Goal: Transaction & Acquisition: Purchase product/service

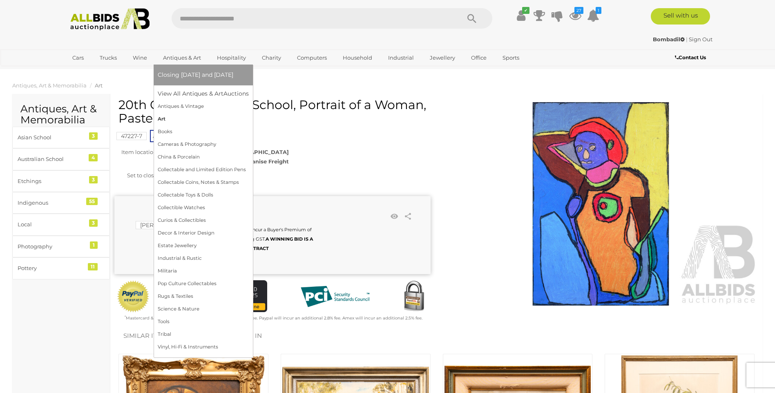
click at [171, 114] on link "Art" at bounding box center [203, 119] width 91 height 13
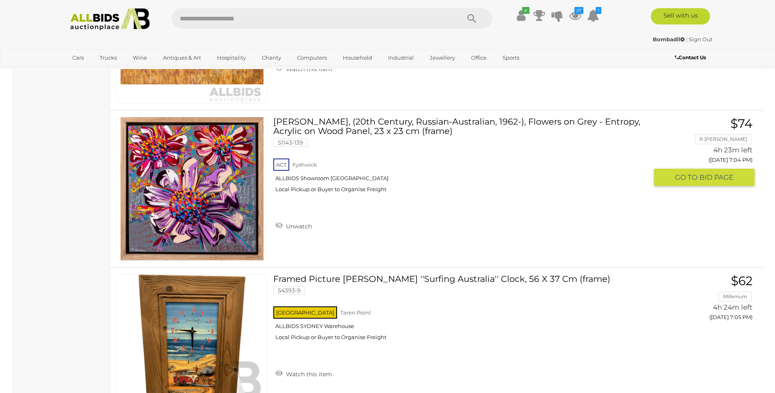
scroll to position [2247, 0]
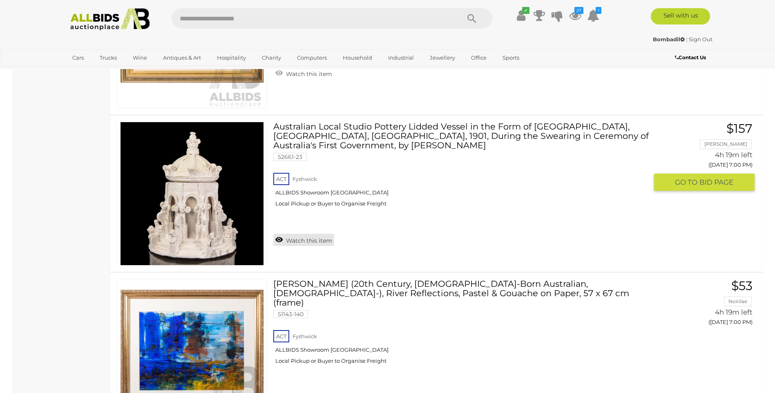
click at [302, 234] on link "Watch this item" at bounding box center [303, 240] width 61 height 12
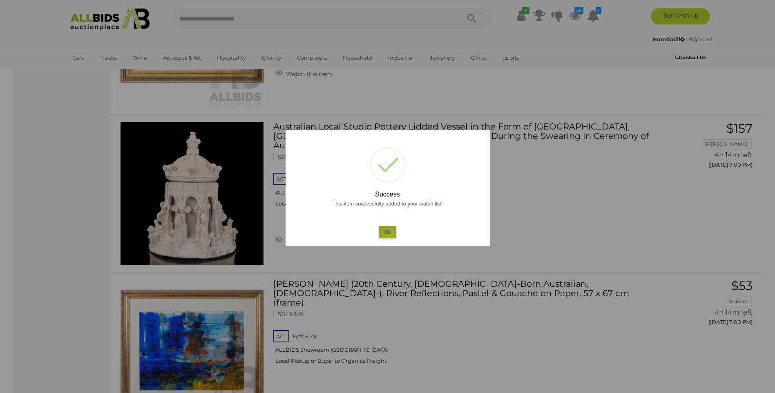
click at [389, 235] on button "Ok" at bounding box center [387, 232] width 17 height 12
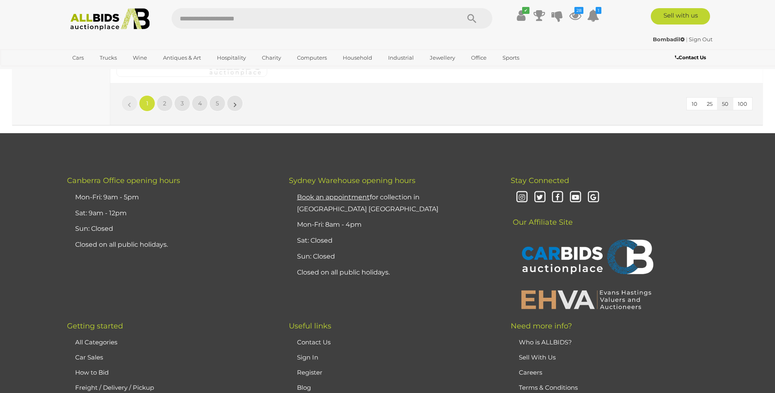
scroll to position [7899, 0]
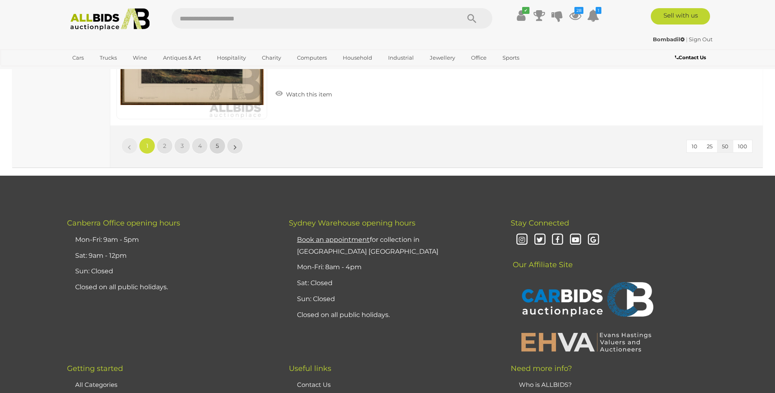
click at [220, 143] on link "5" at bounding box center [217, 146] width 16 height 16
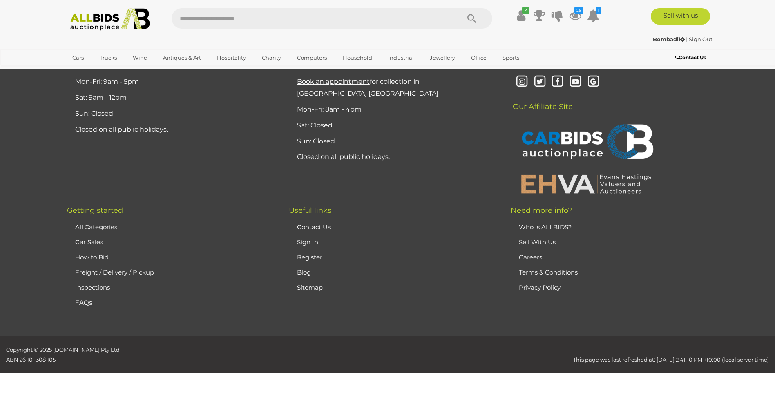
scroll to position [78, 0]
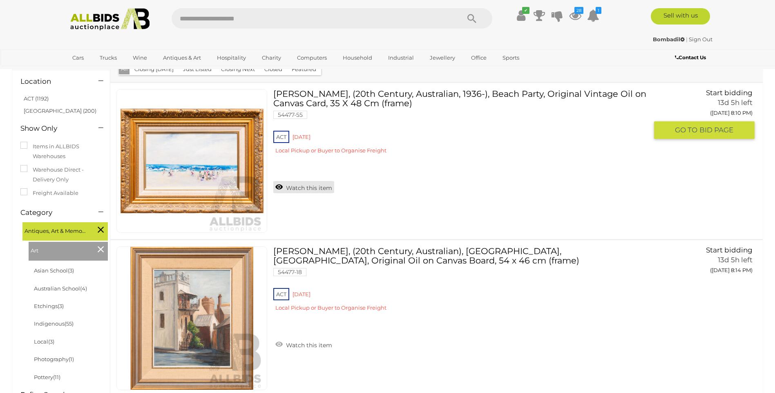
click at [309, 183] on link "Watch this item" at bounding box center [303, 187] width 61 height 12
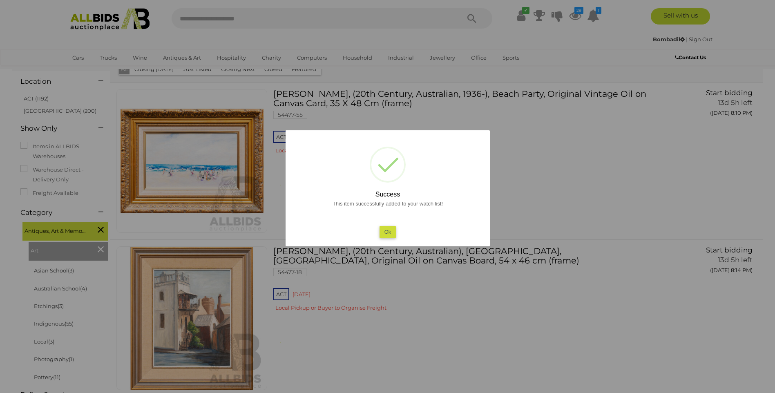
click at [544, 164] on div at bounding box center [387, 196] width 775 height 393
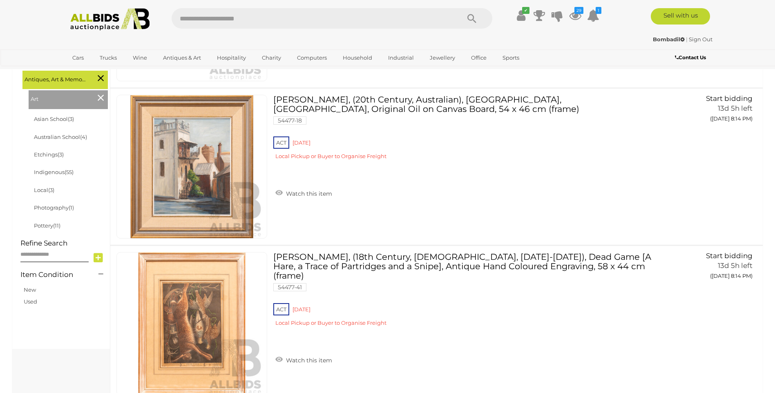
scroll to position [486, 0]
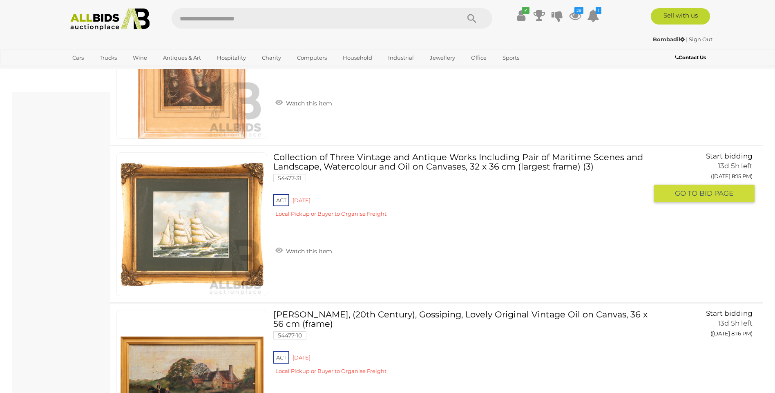
drag, startPoint x: 297, startPoint y: 253, endPoint x: 303, endPoint y: 251, distance: 5.9
click at [298, 253] on link "Watch this item" at bounding box center [303, 250] width 61 height 12
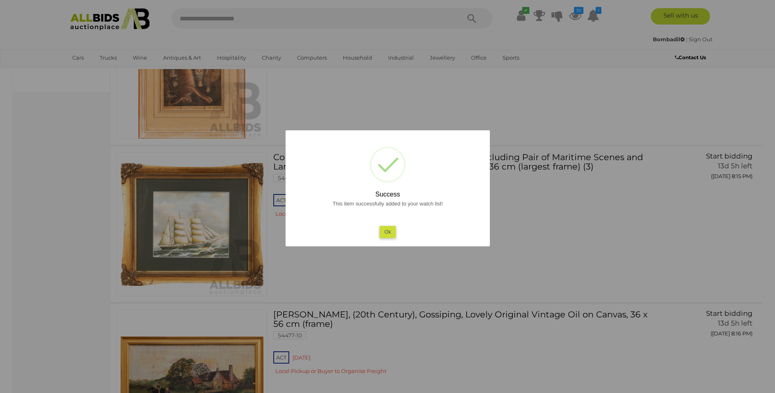
click at [486, 230] on div "? ! i Success This item successfully added to your watch list! Ok OK Cancel ×" at bounding box center [388, 188] width 204 height 116
click at [549, 232] on div at bounding box center [387, 196] width 775 height 393
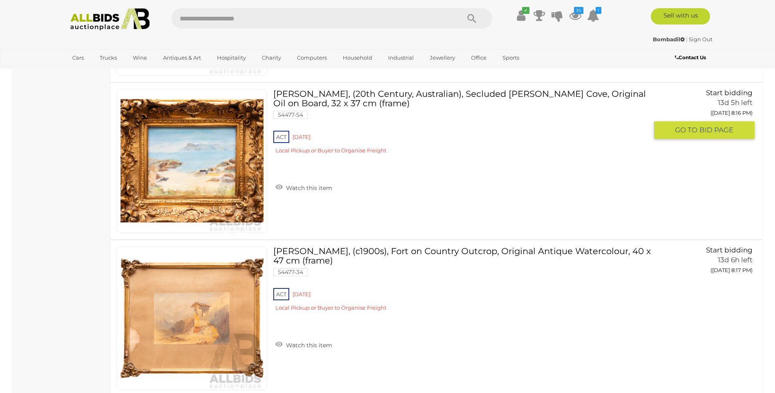
scroll to position [759, 0]
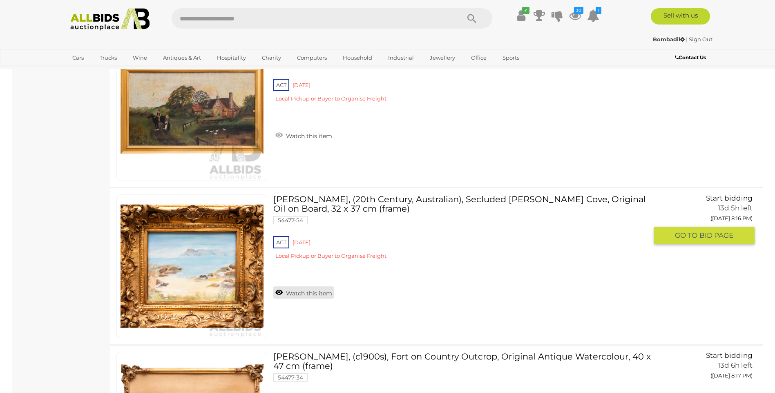
click at [320, 294] on link "Watch this item" at bounding box center [303, 292] width 61 height 12
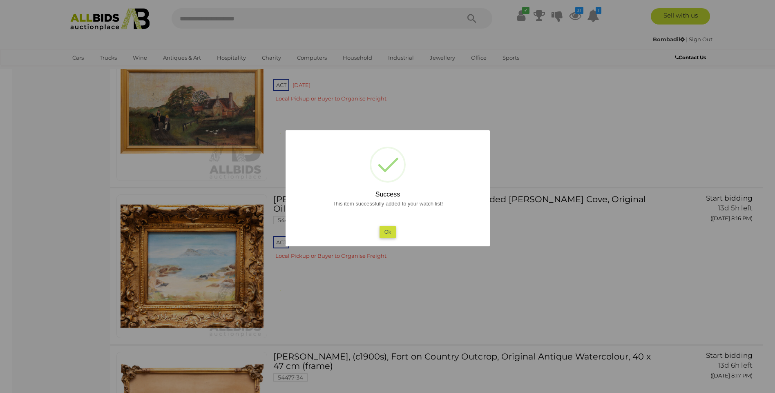
click at [559, 247] on div at bounding box center [387, 196] width 775 height 393
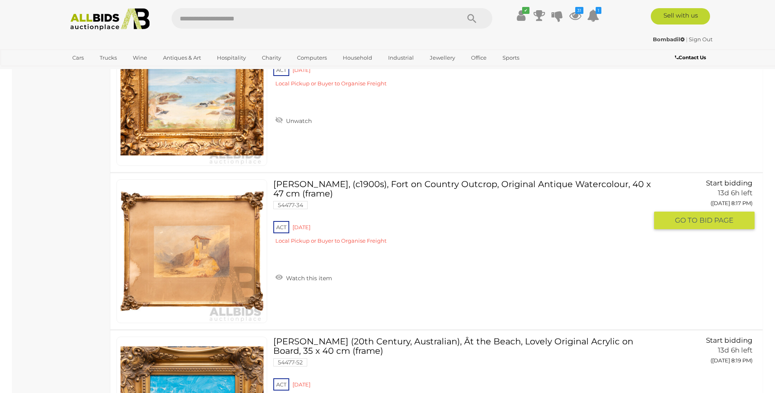
scroll to position [1236, 0]
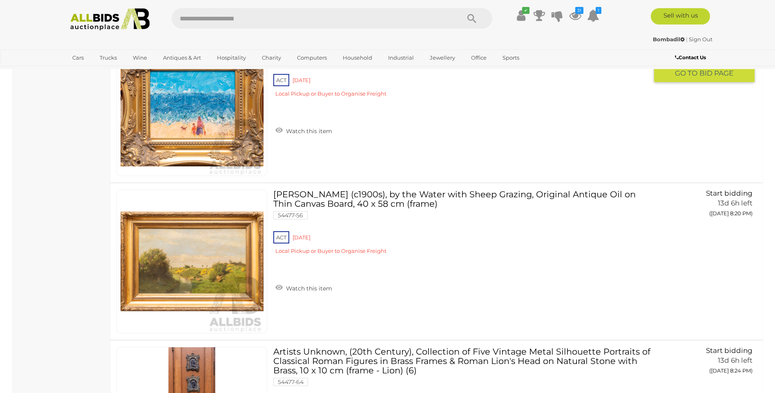
click at [287, 132] on link "Watch this item" at bounding box center [303, 130] width 61 height 12
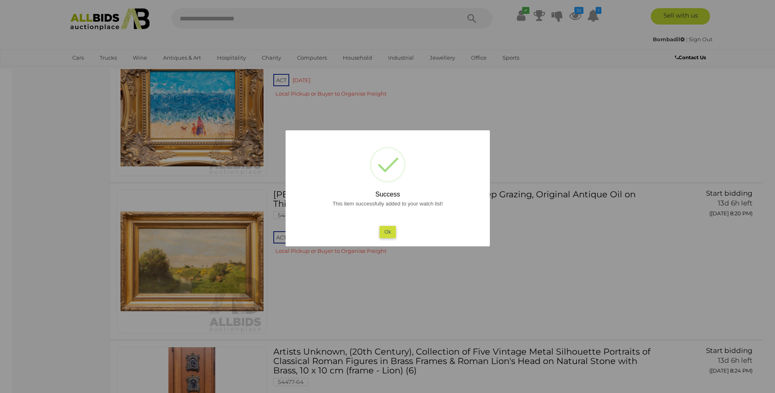
click at [559, 259] on div at bounding box center [387, 196] width 775 height 393
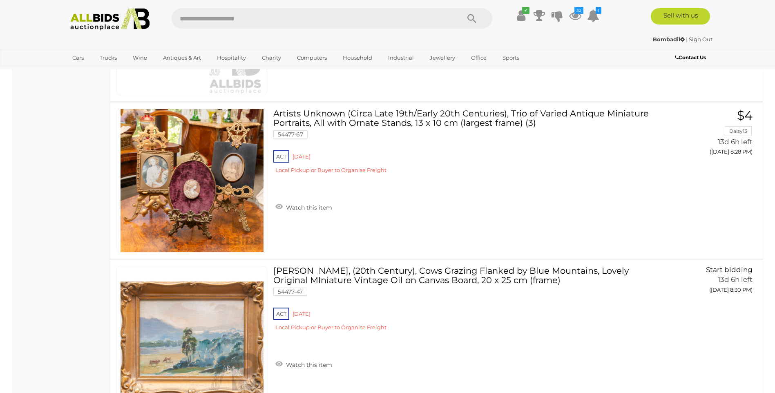
scroll to position [1780, 0]
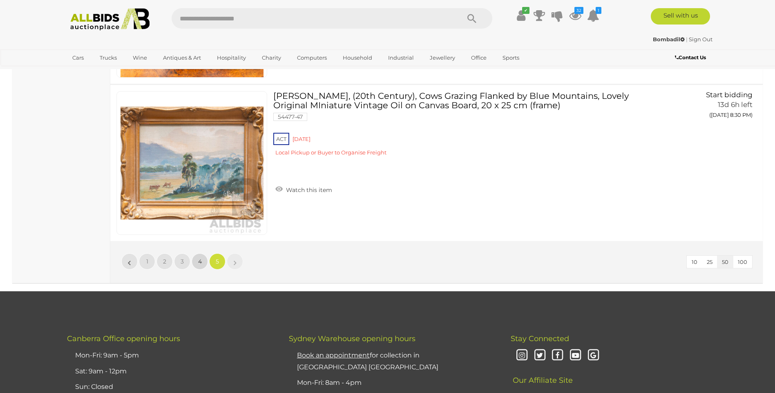
click at [198, 263] on span "4" at bounding box center [200, 261] width 4 height 7
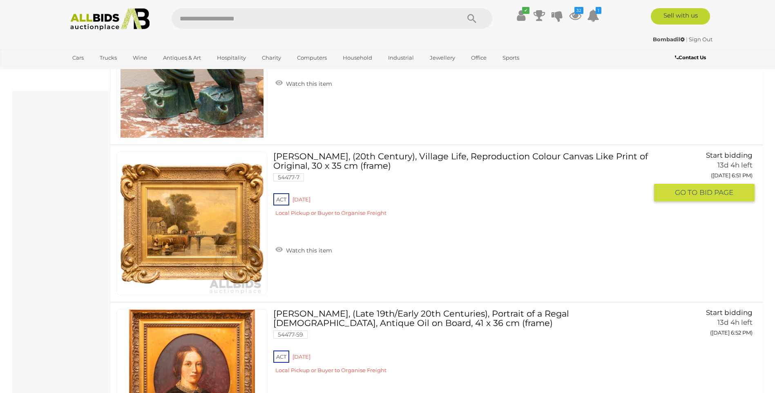
scroll to position [486, 0]
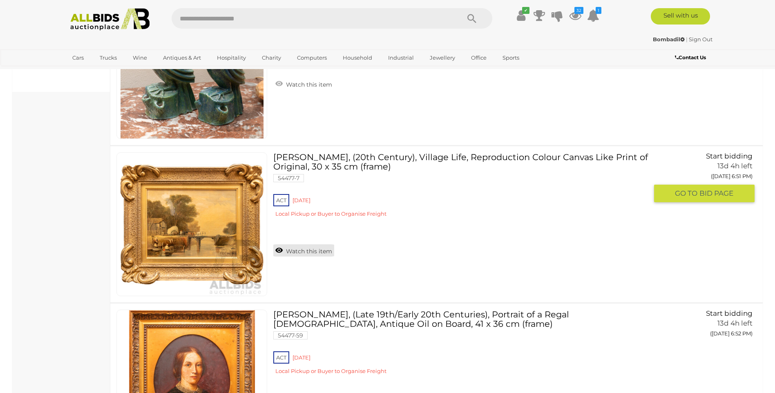
click at [325, 250] on link "Watch this item" at bounding box center [303, 250] width 61 height 12
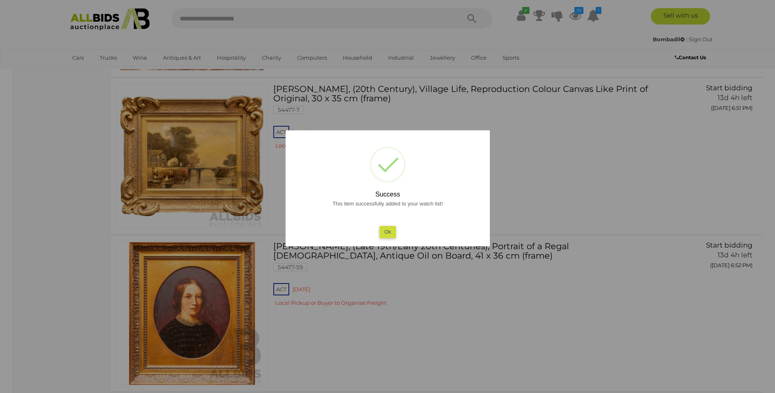
click at [550, 229] on div at bounding box center [387, 196] width 775 height 393
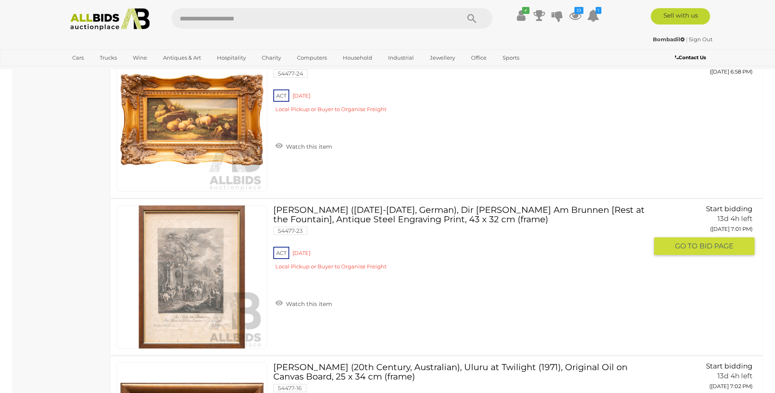
scroll to position [1236, 0]
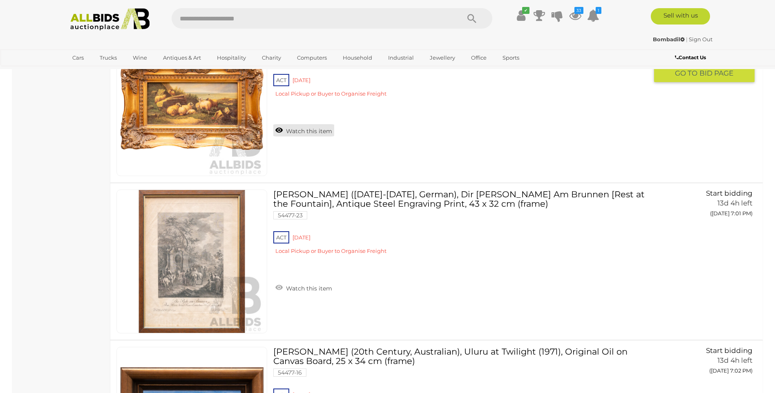
click at [301, 127] on link "Watch this item" at bounding box center [303, 130] width 61 height 12
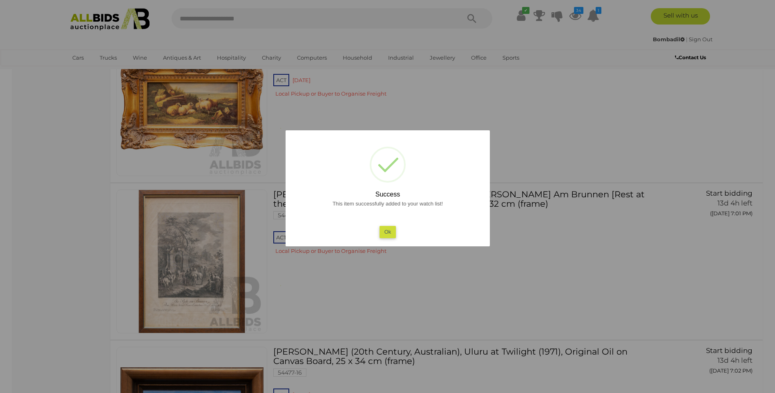
click at [543, 147] on div at bounding box center [387, 196] width 775 height 393
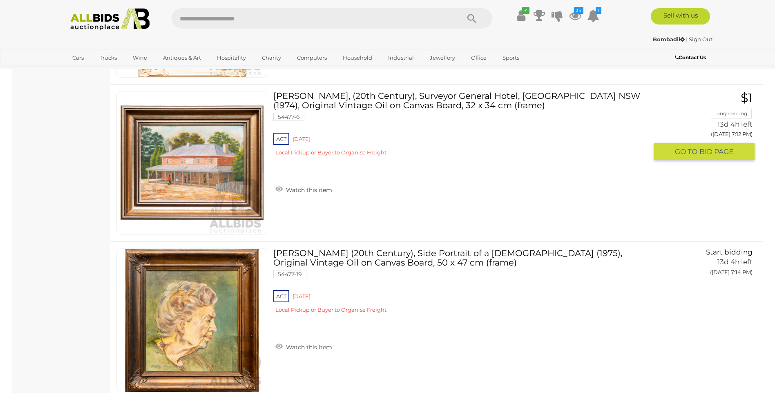
scroll to position [1985, 0]
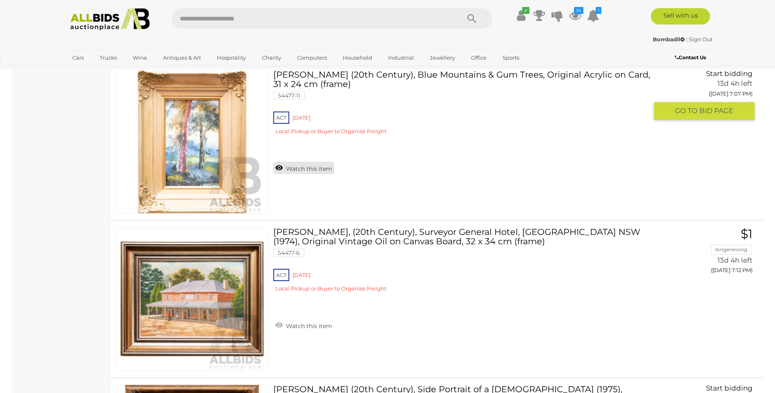
click at [315, 168] on link "Watch this item" at bounding box center [303, 168] width 61 height 12
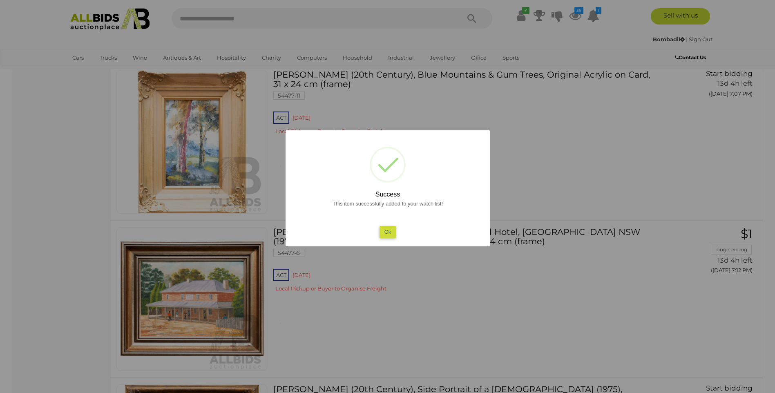
click at [548, 192] on div at bounding box center [387, 196] width 775 height 393
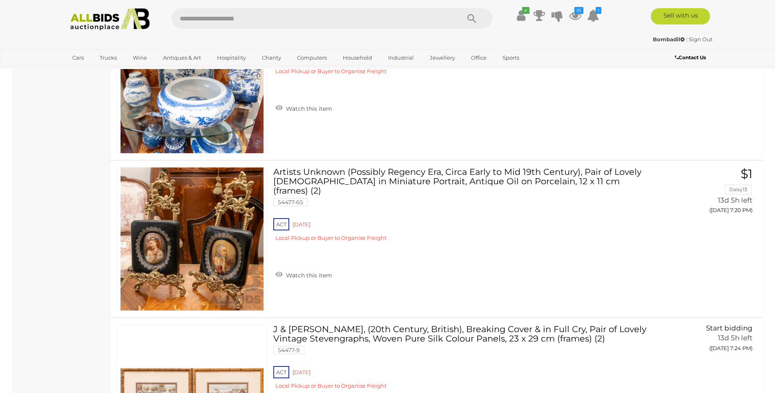
scroll to position [3074, 0]
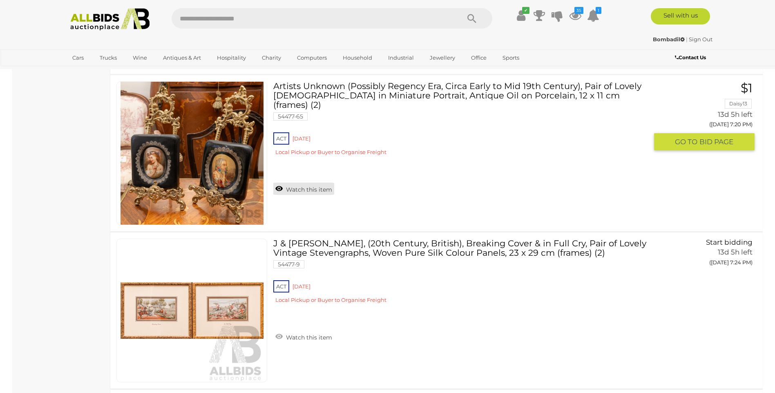
click at [323, 183] on link "Watch this item" at bounding box center [303, 189] width 61 height 12
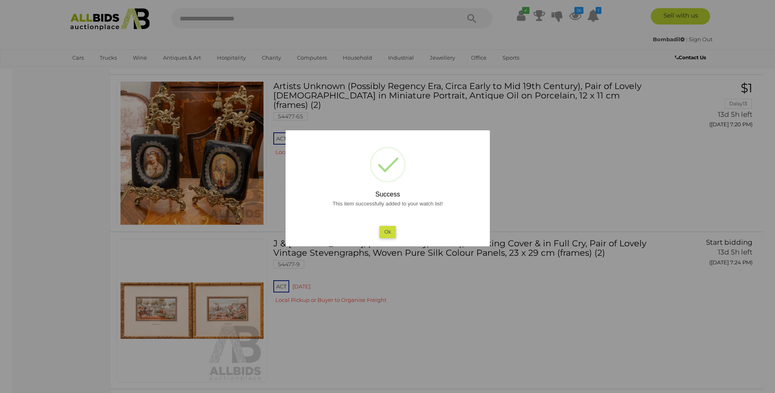
click at [553, 184] on div at bounding box center [387, 196] width 775 height 393
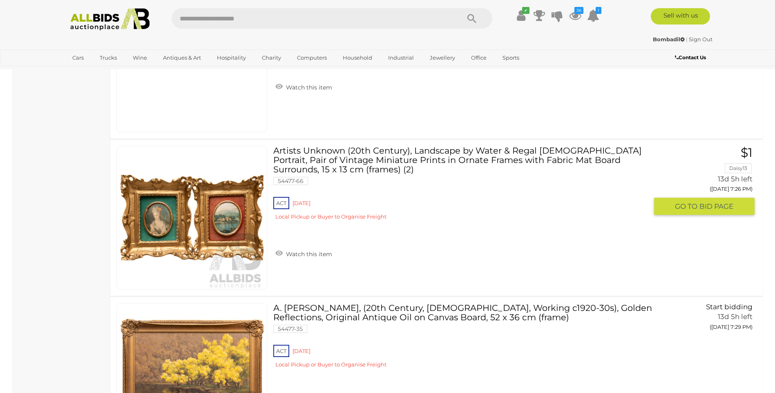
scroll to position [3483, 0]
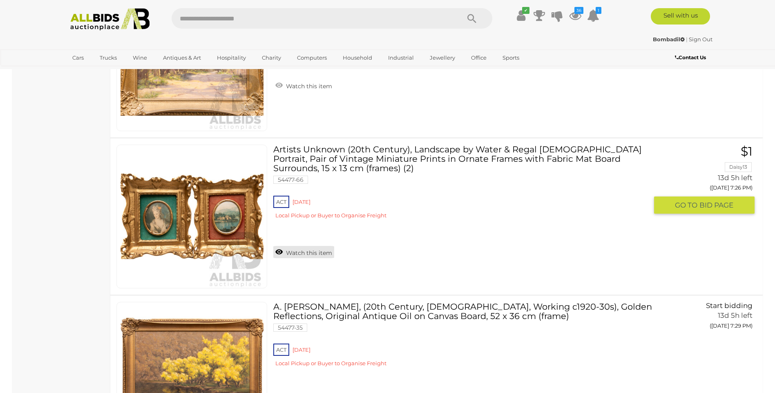
click at [294, 251] on link "Watch this item" at bounding box center [303, 252] width 61 height 12
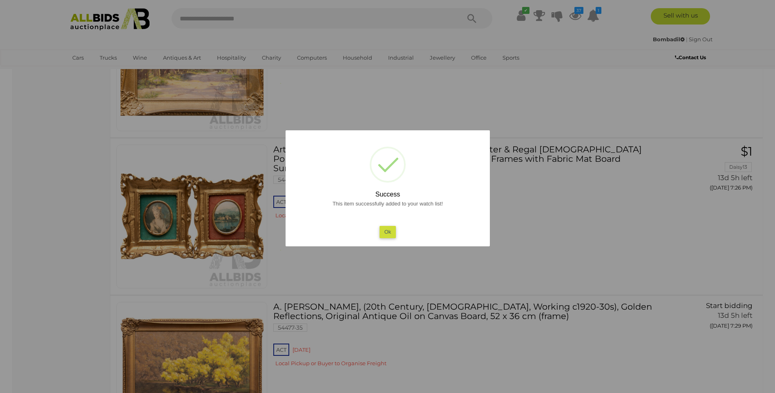
click at [535, 242] on div at bounding box center [387, 196] width 775 height 393
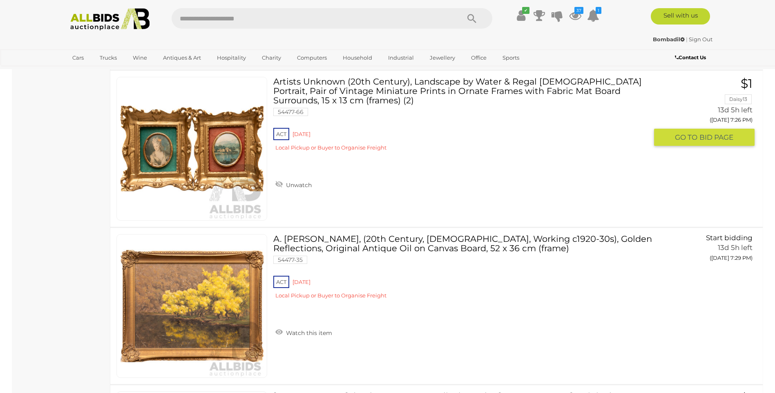
scroll to position [3415, 0]
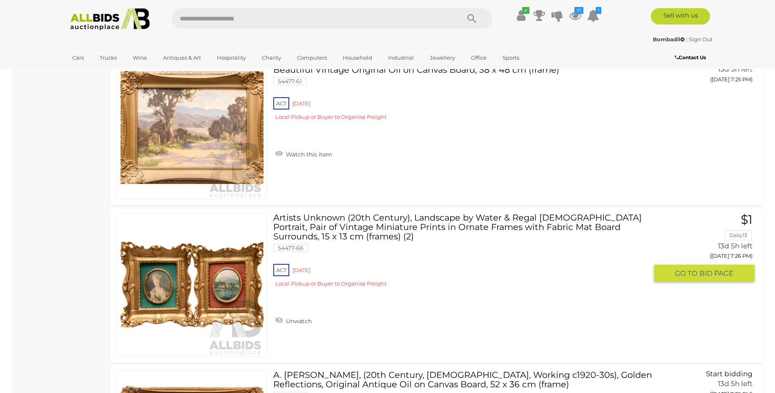
drag, startPoint x: 305, startPoint y: 320, endPoint x: 722, endPoint y: 271, distance: 419.7
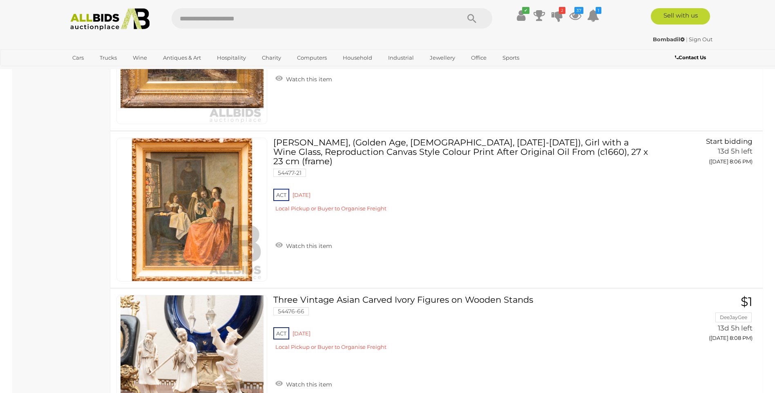
scroll to position [7569, 0]
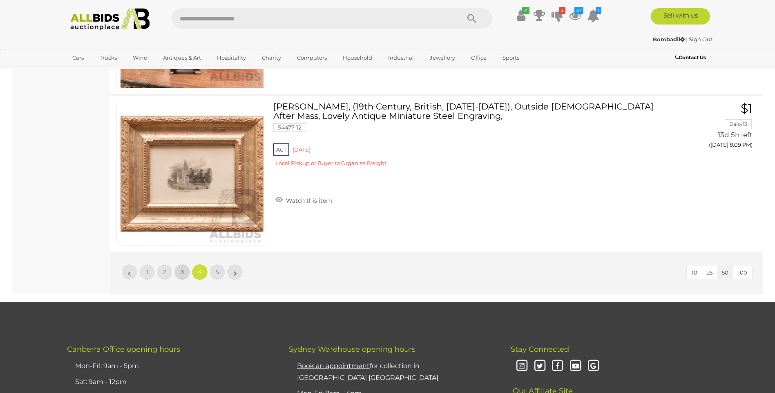
click at [177, 272] on link "3" at bounding box center [182, 272] width 16 height 16
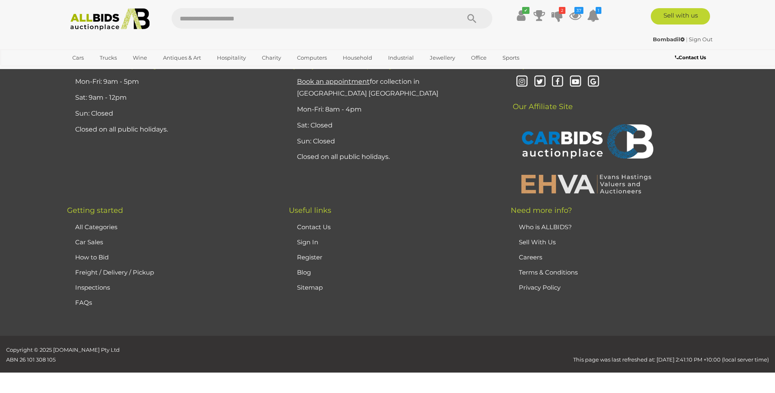
scroll to position [78, 0]
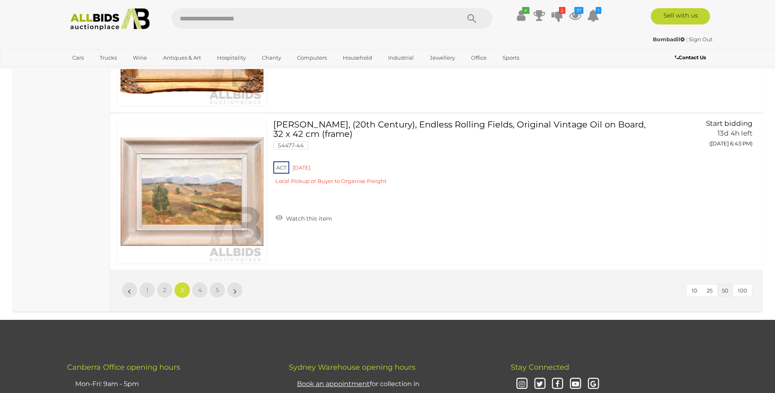
scroll to position [7773, 0]
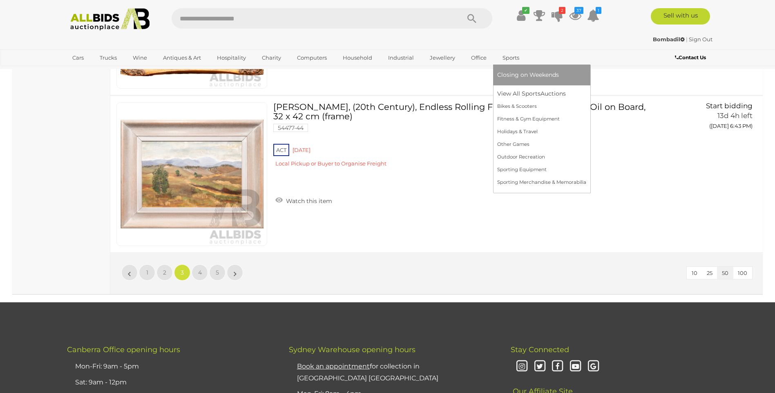
drag, startPoint x: 522, startPoint y: 90, endPoint x: 509, endPoint y: 80, distance: 16.8
click at [521, 90] on link "View All Sports Auctions" at bounding box center [541, 93] width 89 height 13
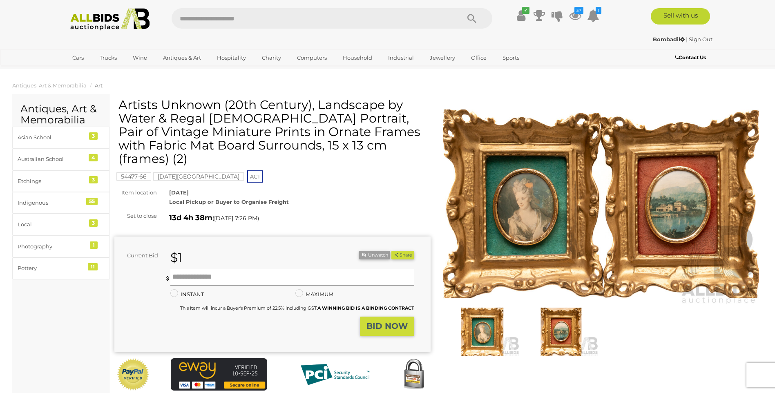
click at [364, 317] on button "BID NOW" at bounding box center [387, 326] width 54 height 19
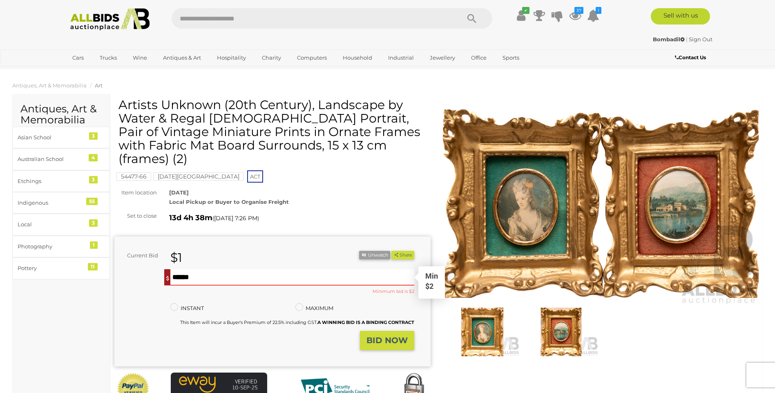
click at [234, 269] on input "text" at bounding box center [292, 277] width 244 height 16
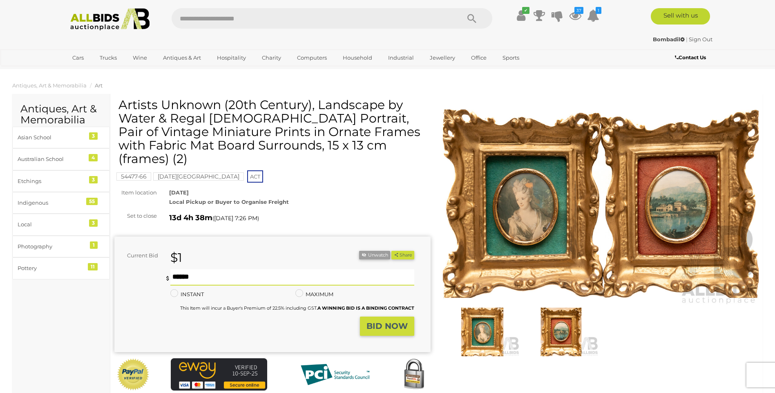
type input "*"
click at [375, 318] on button "BID NOW" at bounding box center [387, 326] width 54 height 19
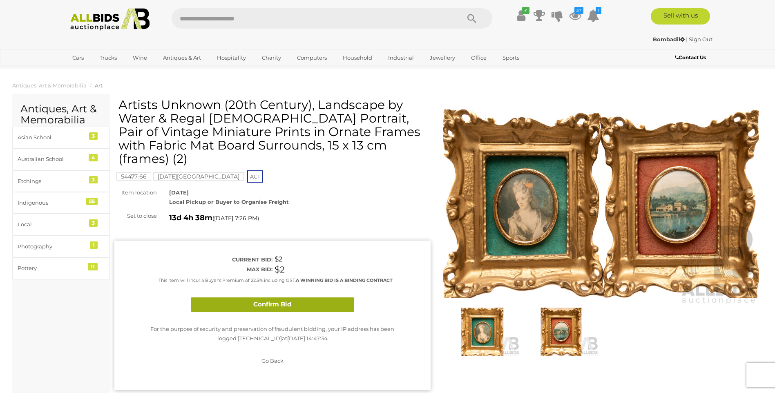
click at [329, 297] on button "Confirm Bid" at bounding box center [272, 304] width 163 height 14
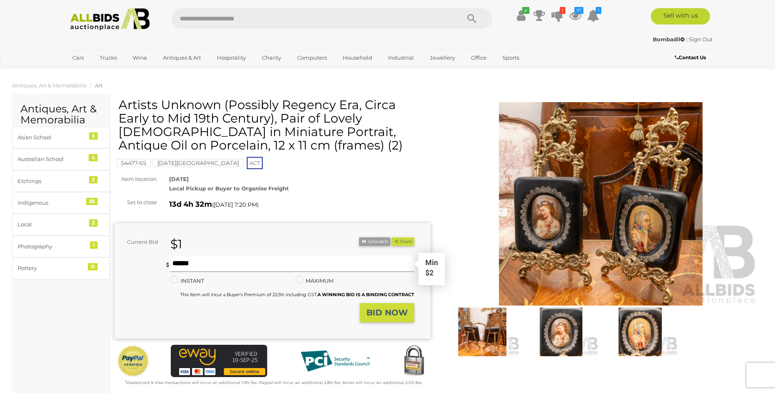
click at [273, 267] on input "text" at bounding box center [292, 264] width 244 height 16
type input "*"
click at [387, 316] on strong "BID NOW" at bounding box center [387, 313] width 41 height 10
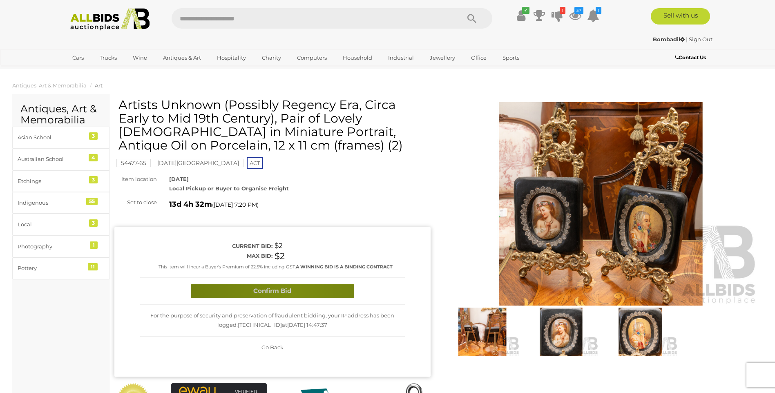
click at [292, 294] on button "Confirm Bid" at bounding box center [272, 291] width 163 height 14
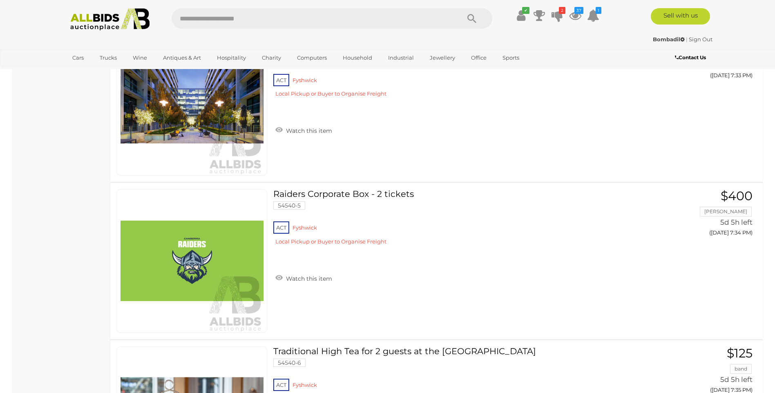
scroll to position [6265, 0]
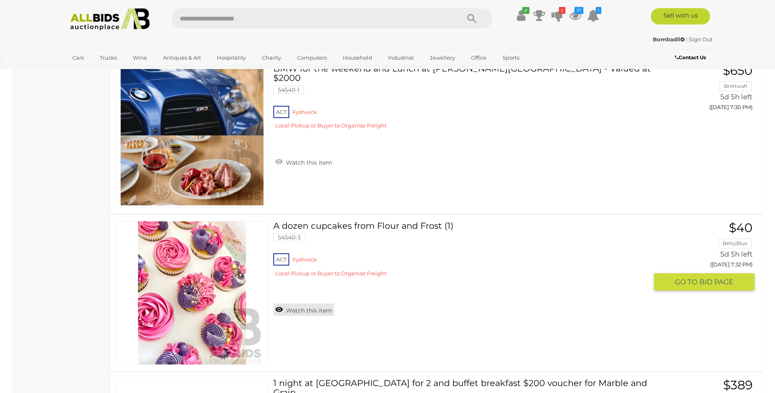
click at [302, 309] on link "Watch this item" at bounding box center [303, 310] width 61 height 12
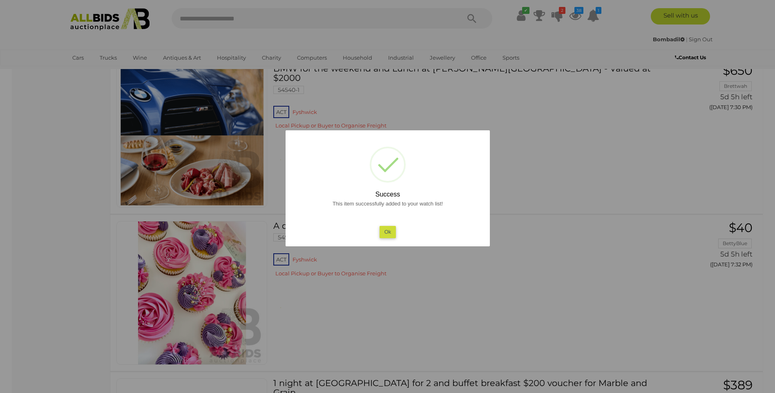
click at [570, 288] on div at bounding box center [387, 196] width 775 height 393
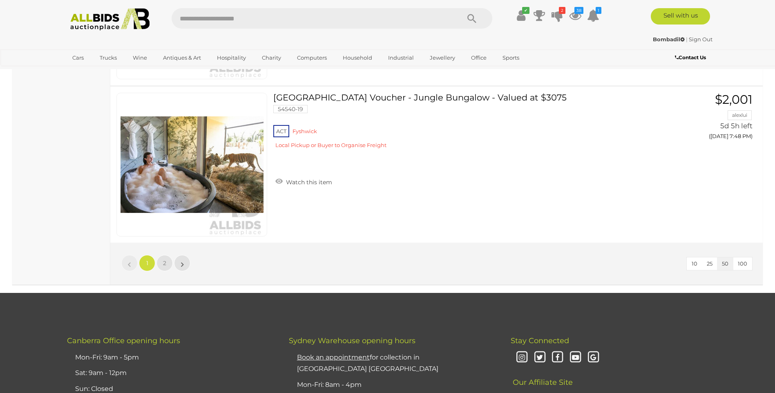
scroll to position [7832, 0]
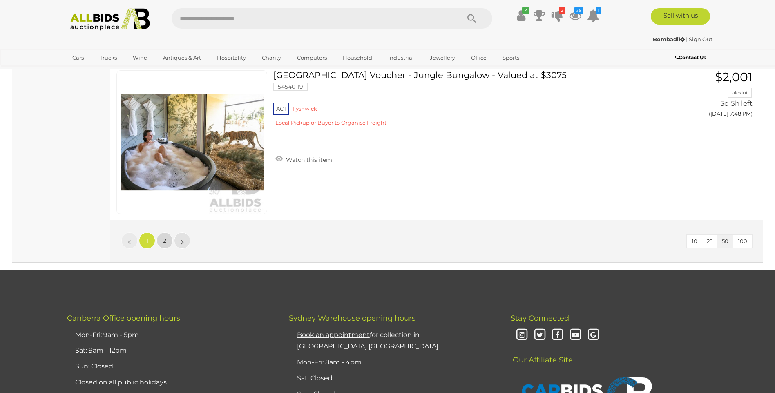
click at [167, 244] on link "2" at bounding box center [164, 240] width 16 height 16
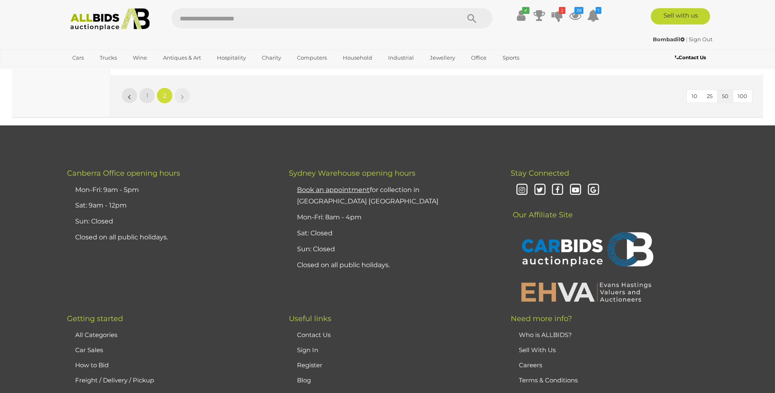
scroll to position [3578, 0]
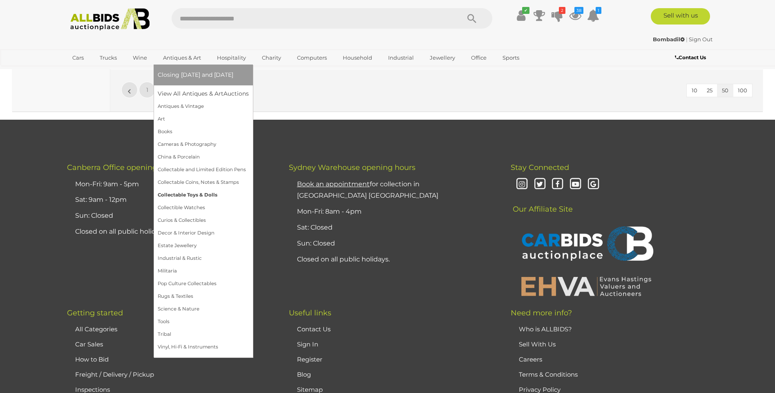
click at [210, 197] on link "Collectable Toys & Dolls" at bounding box center [203, 195] width 91 height 13
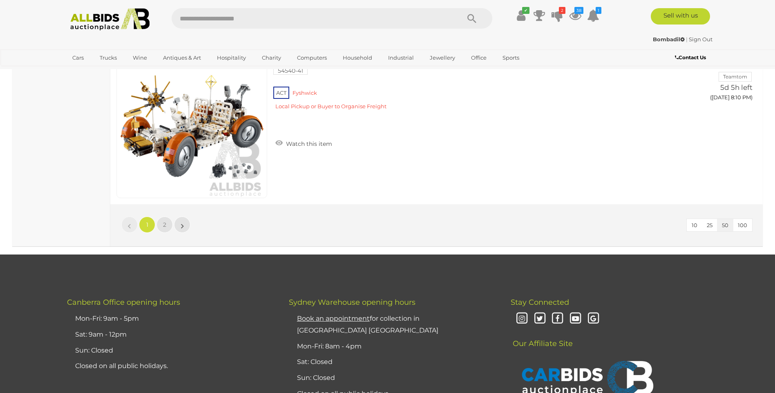
scroll to position [7763, 0]
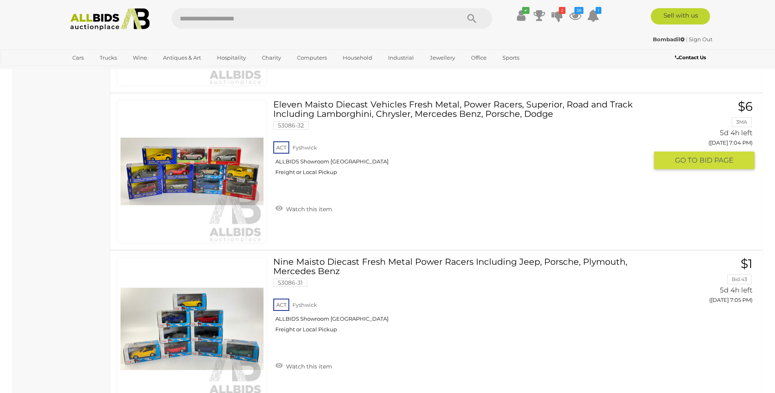
scroll to position [7832, 0]
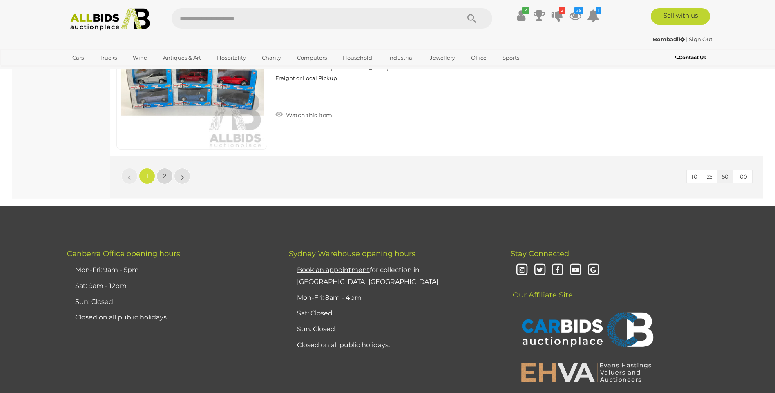
drag, startPoint x: 162, startPoint y: 177, endPoint x: 194, endPoint y: 9, distance: 170.7
click at [162, 177] on link "2" at bounding box center [164, 176] width 16 height 16
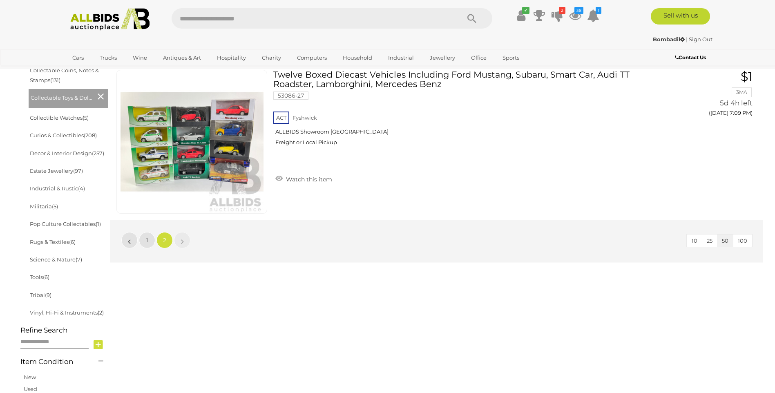
scroll to position [176, 0]
